Goal: Information Seeking & Learning: Learn about a topic

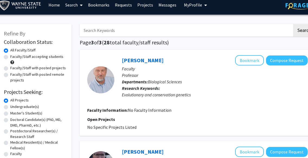
scroll to position [5, 6]
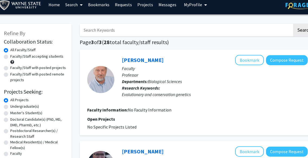
click at [17, 108] on label "Undergraduate(s)" at bounding box center [24, 107] width 29 height 6
click at [14, 107] on input "Undergraduate(s)" at bounding box center [12, 106] width 4 height 4
radio input "true"
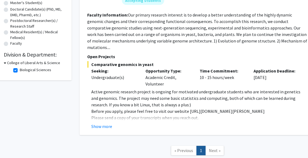
scroll to position [118, 6]
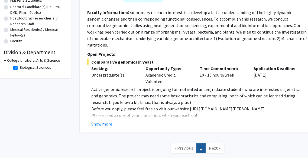
click at [26, 68] on label "Biological Sciences" at bounding box center [35, 68] width 31 height 6
click at [23, 68] on input "Biological Sciences" at bounding box center [22, 67] width 4 height 4
checkbox input "false"
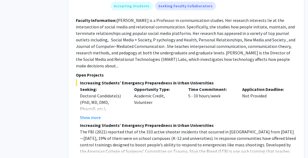
scroll to position [2404, 17]
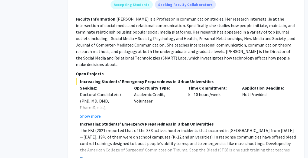
click at [85, 155] on button "Show more" at bounding box center [90, 158] width 21 height 6
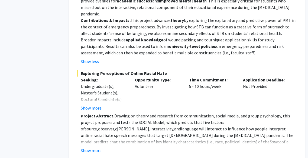
scroll to position [2710, 16]
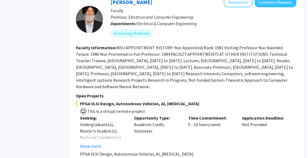
scroll to position [1015, 17]
click at [95, 143] on button "Show more" at bounding box center [90, 146] width 21 height 6
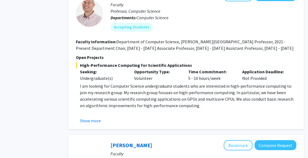
scroll to position [1243, 17]
click at [99, 84] on fg-read-more "I am looking for Computer Science undergraduate students who are interested in …" at bounding box center [186, 103] width 220 height 41
click at [99, 117] on button "Show more" at bounding box center [90, 120] width 21 height 6
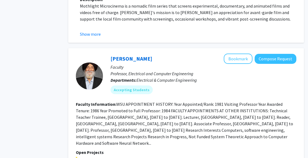
scroll to position [957, 17]
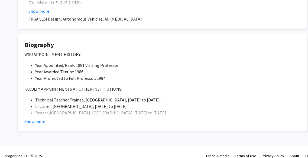
scroll to position [163, 0]
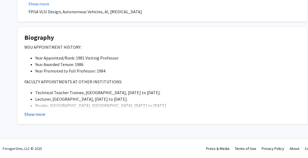
click at [41, 112] on button "Show more" at bounding box center [34, 114] width 21 height 6
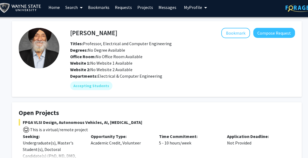
scroll to position [0, 6]
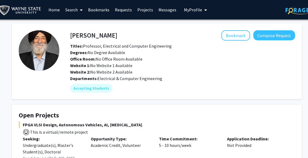
click at [99, 35] on h4 "Harpreet Singh" at bounding box center [93, 35] width 47 height 10
copy h4 "Harpreet Singh"
